Goal: Information Seeking & Learning: Learn about a topic

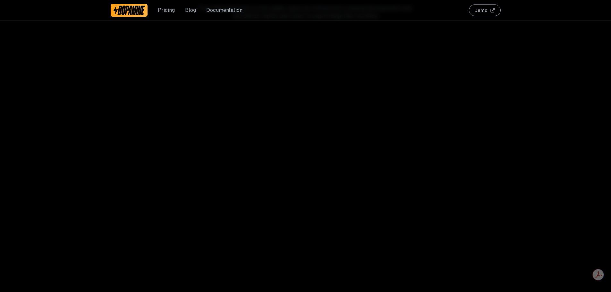
scroll to position [2180, 0]
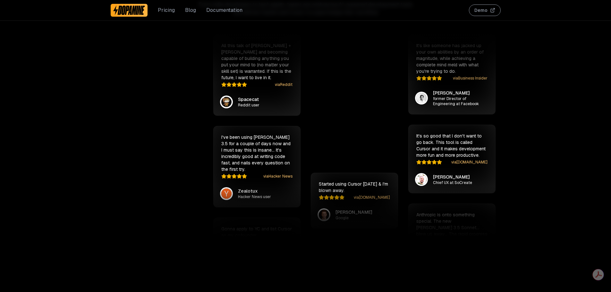
click at [159, 13] on link "Pricing" at bounding box center [166, 10] width 17 height 8
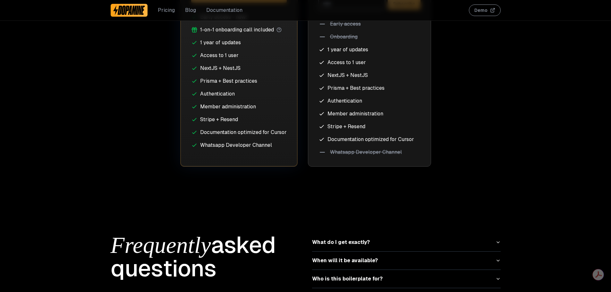
scroll to position [2745, 0]
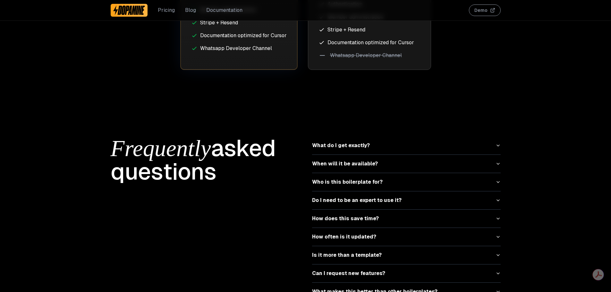
click at [474, 139] on button "What do I get exactly?" at bounding box center [406, 146] width 188 height 18
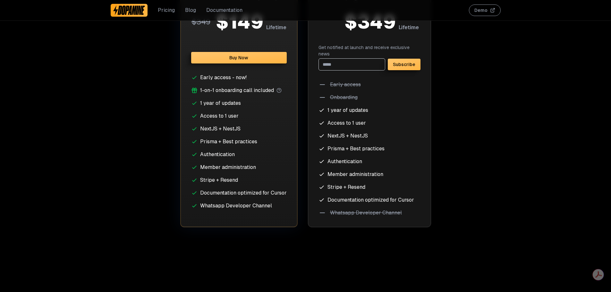
scroll to position [2585, 0]
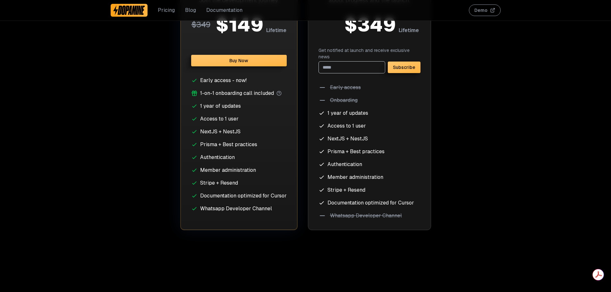
click at [487, 12] on button "Demo" at bounding box center [485, 10] width 32 height 12
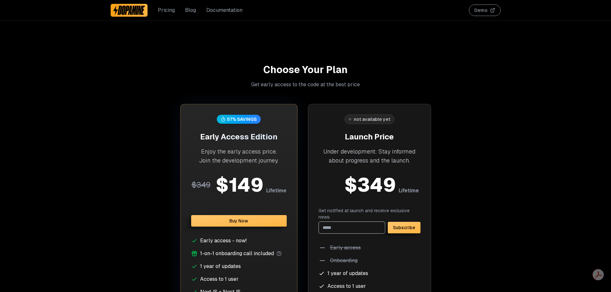
scroll to position [2264, 0]
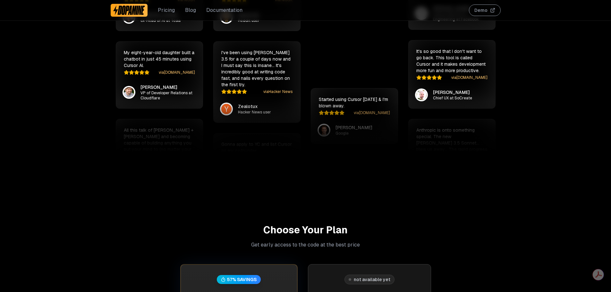
click at [168, 11] on link "Pricing" at bounding box center [166, 10] width 17 height 8
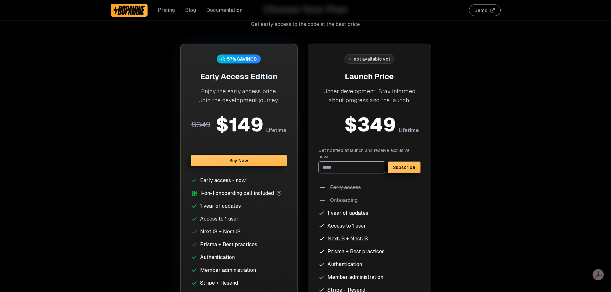
scroll to position [2489, 0]
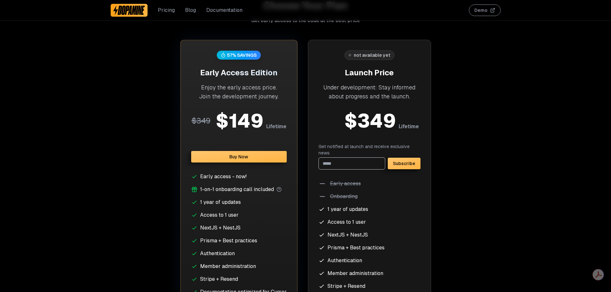
click at [221, 10] on link "Documentation" at bounding box center [224, 10] width 36 height 8
